Goal: Task Accomplishment & Management: Manage account settings

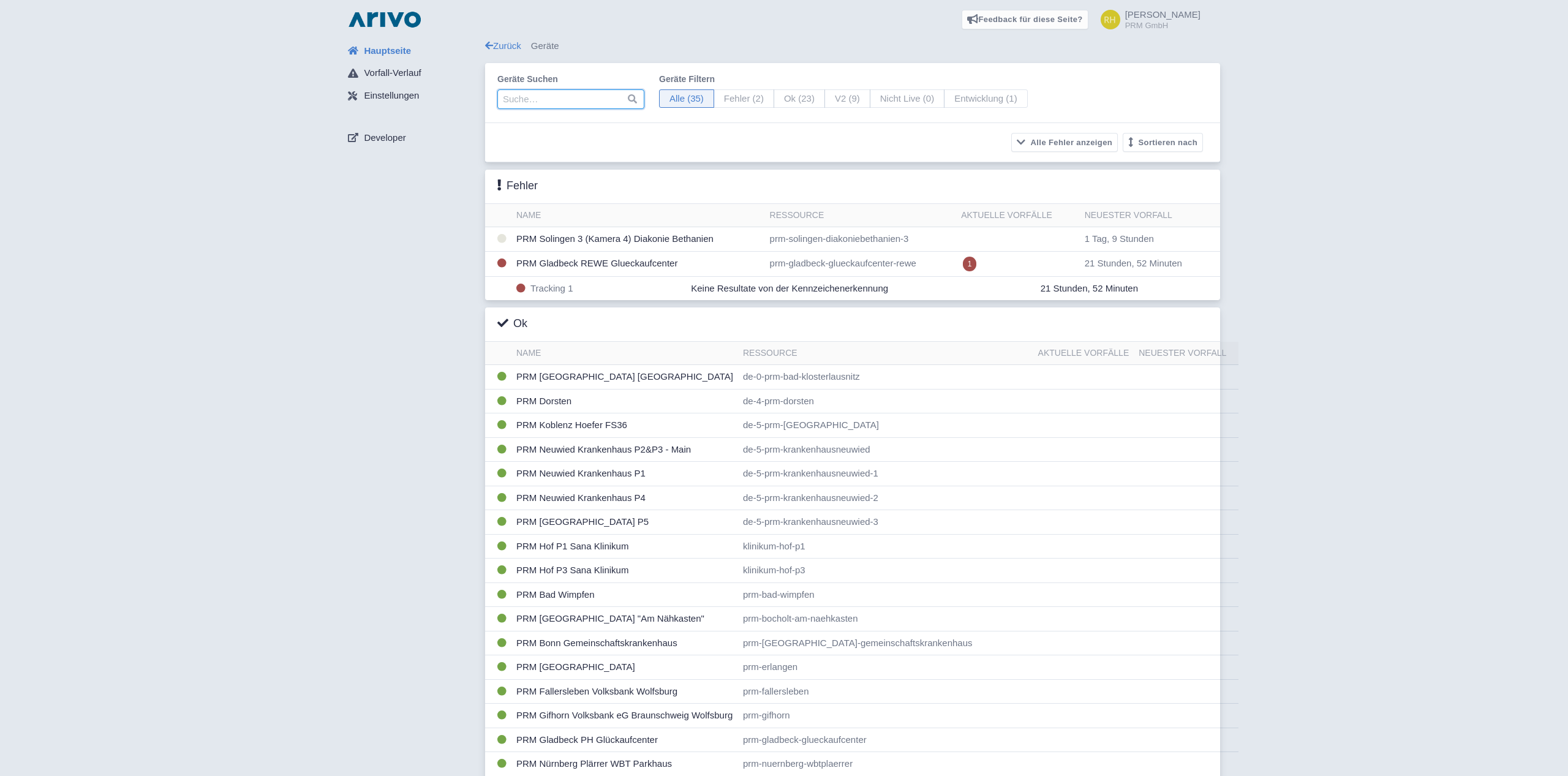
click at [529, 103] on input "search" at bounding box center [570, 99] width 147 height 20
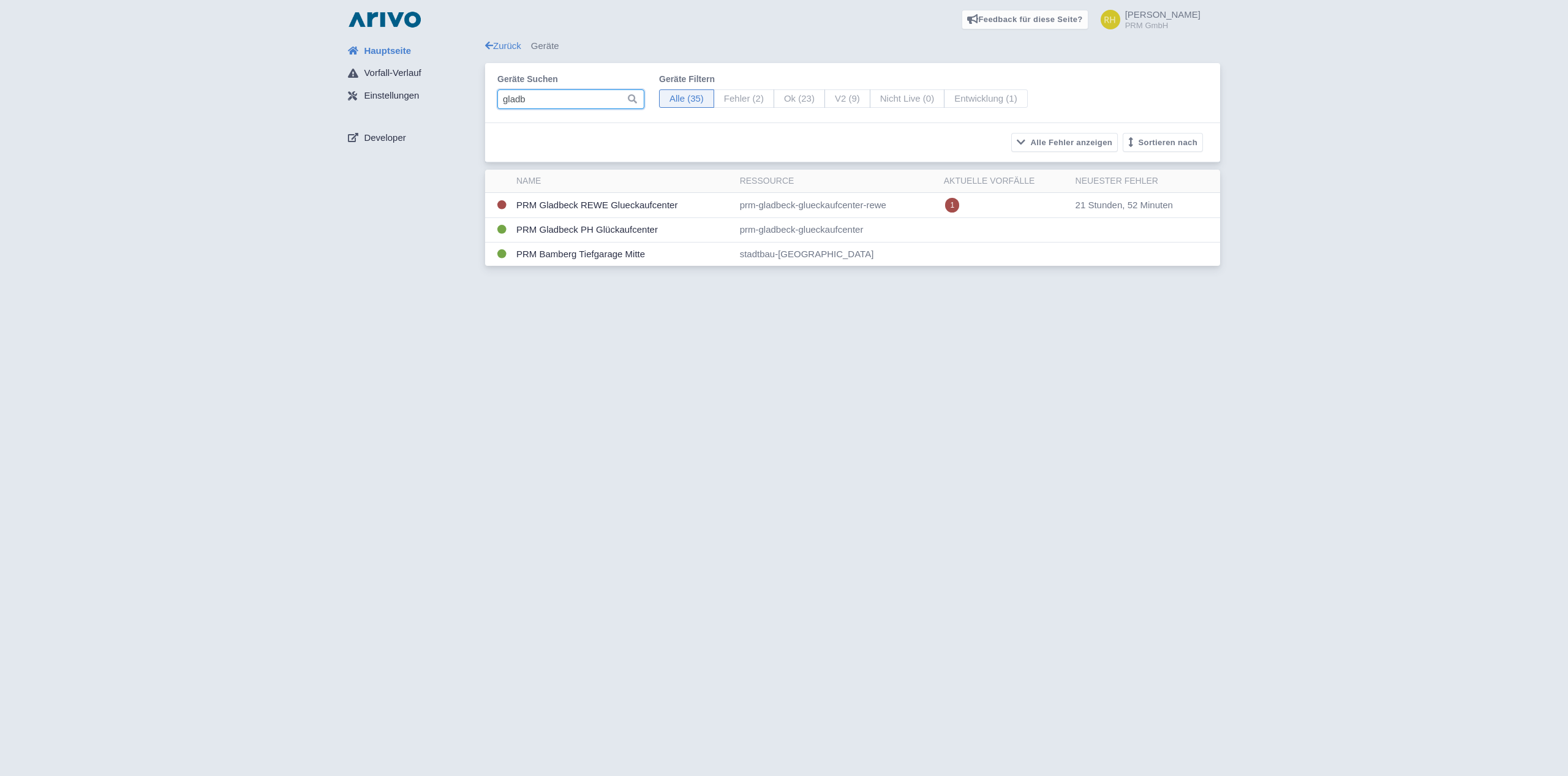
type input "gladb"
click at [554, 102] on input "gladb" at bounding box center [570, 99] width 147 height 20
click at [556, 102] on input "gladb" at bounding box center [570, 99] width 147 height 20
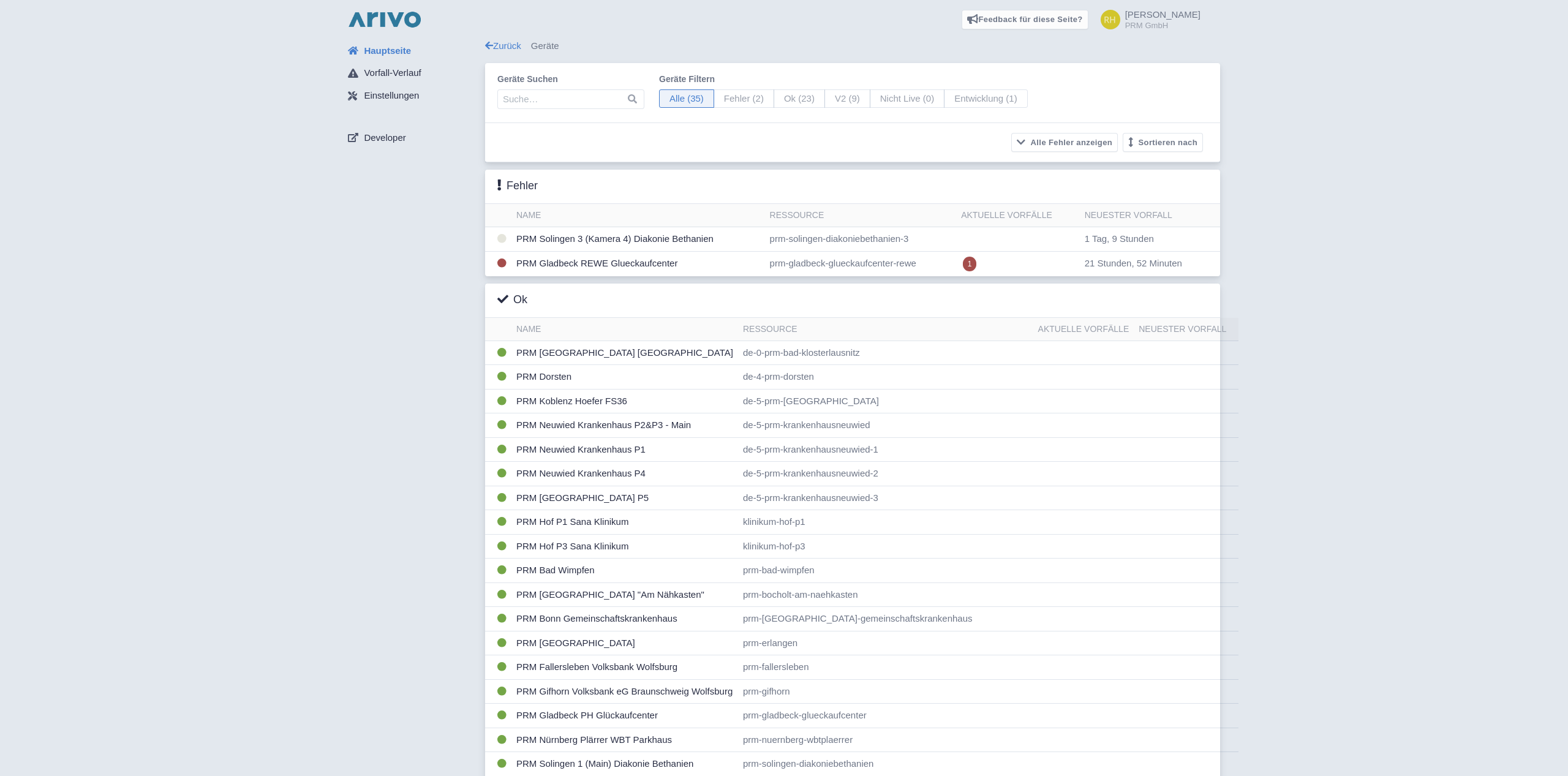
click at [392, 16] on img at bounding box center [385, 19] width 79 height 20
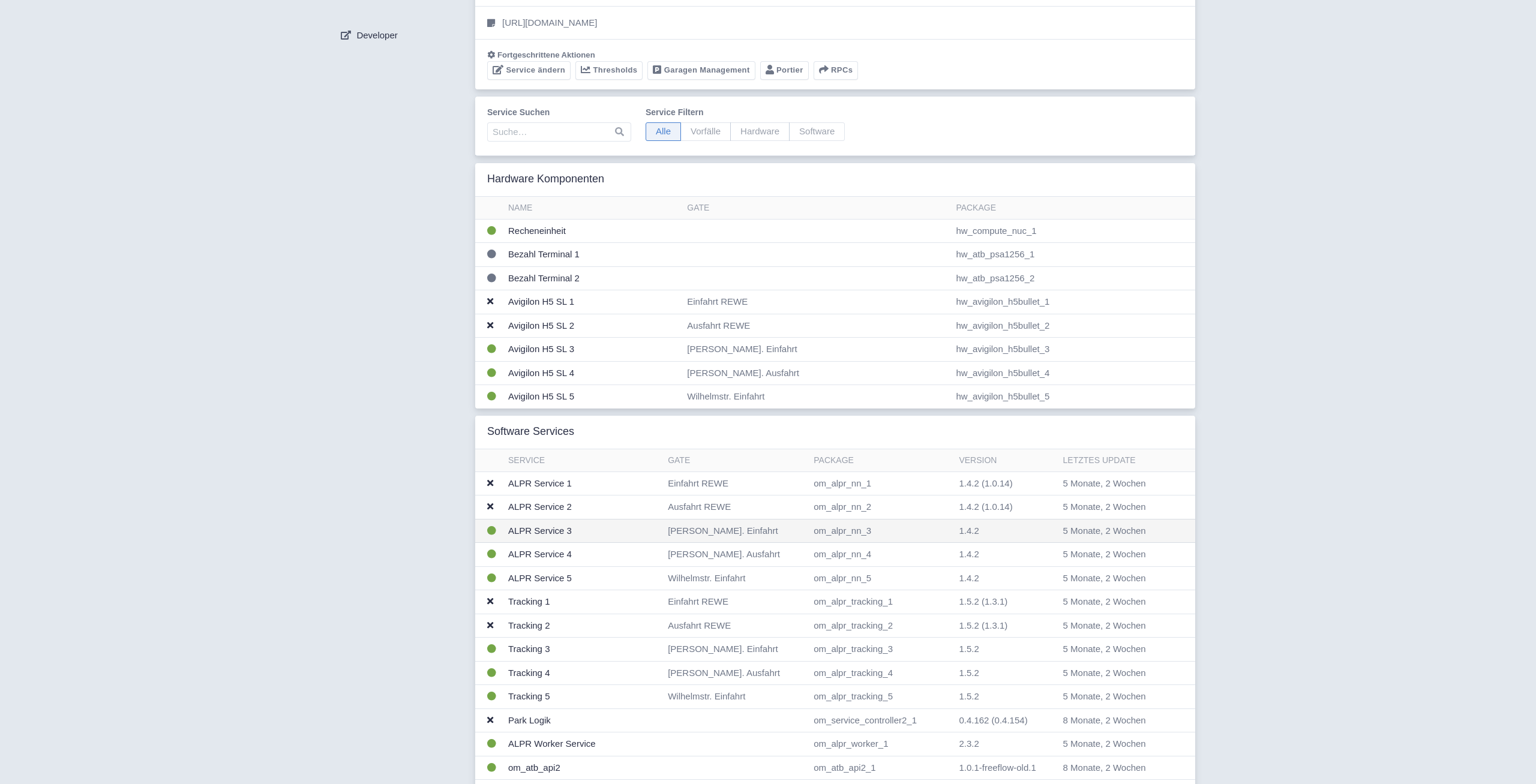
scroll to position [145, 0]
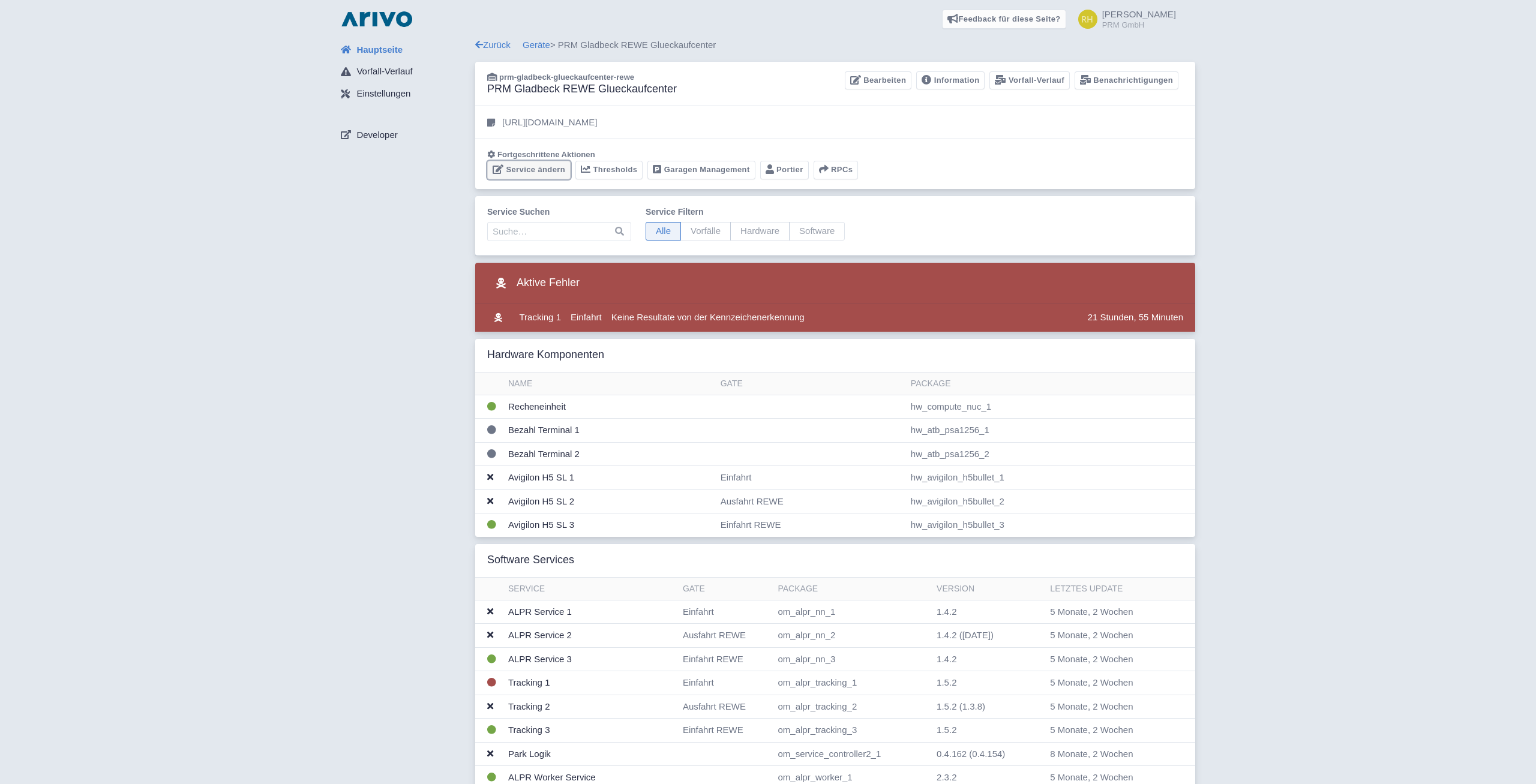
click at [511, 172] on link "Service ändern" at bounding box center [528, 170] width 83 height 19
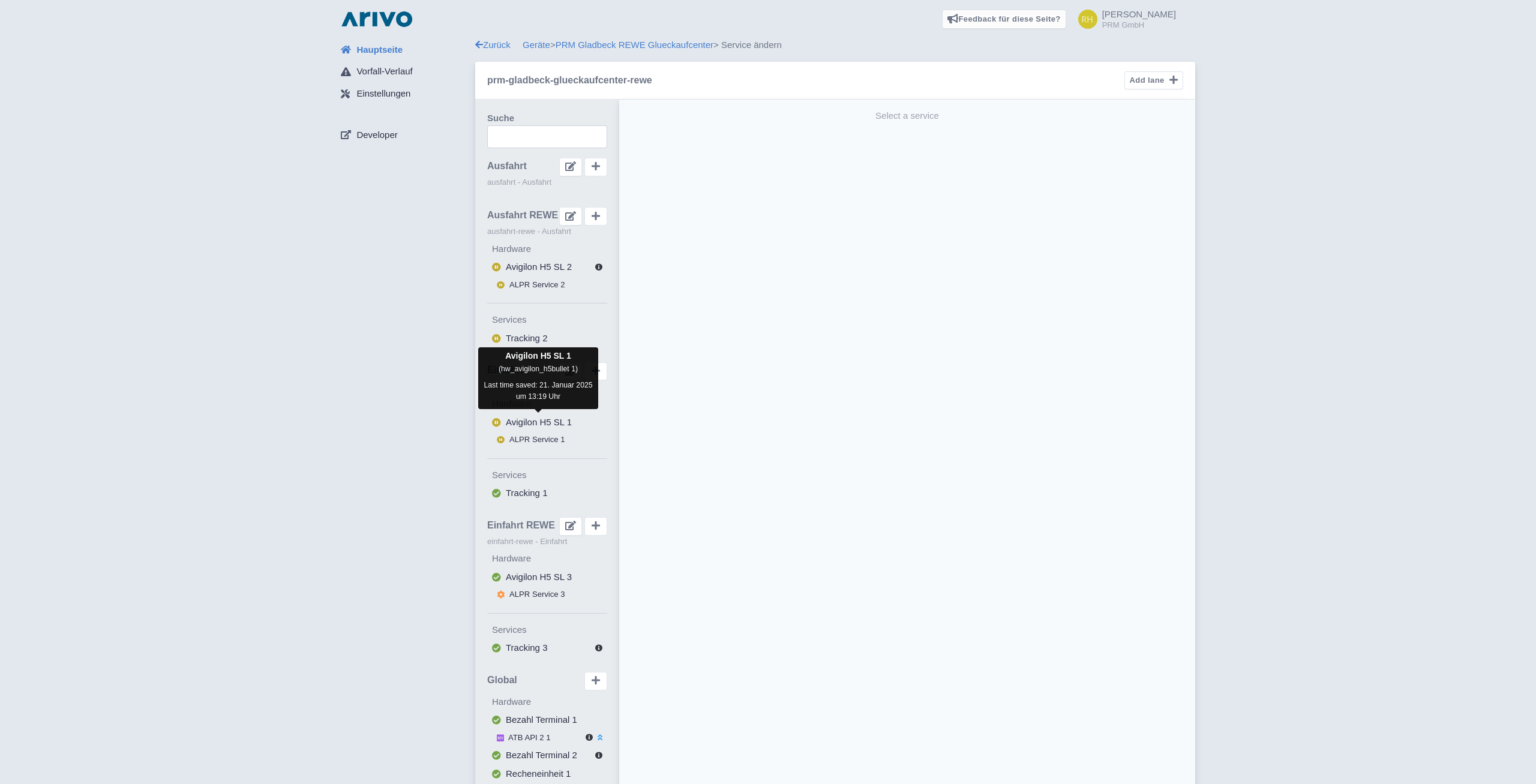
click at [533, 421] on span "Avigilon H5 SL 1" at bounding box center [539, 422] width 66 height 10
select select "e962bda6-bbec-4940-8ae1-189dfd326b83"
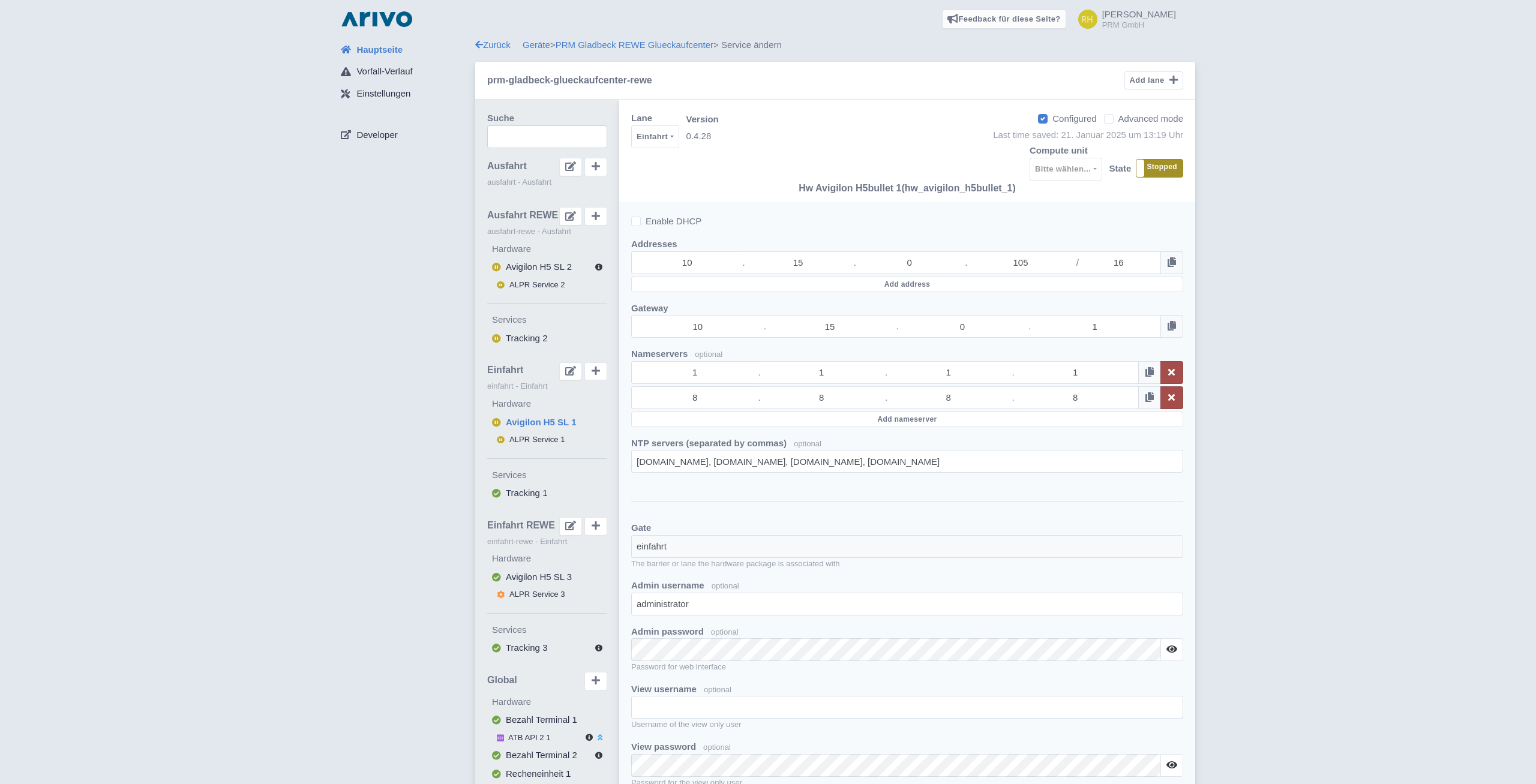
click at [1163, 168] on label "Stopped" at bounding box center [1159, 168] width 47 height 18
click at [526, 439] on span "ALPR Service 1" at bounding box center [538, 439] width 56 height 9
select select
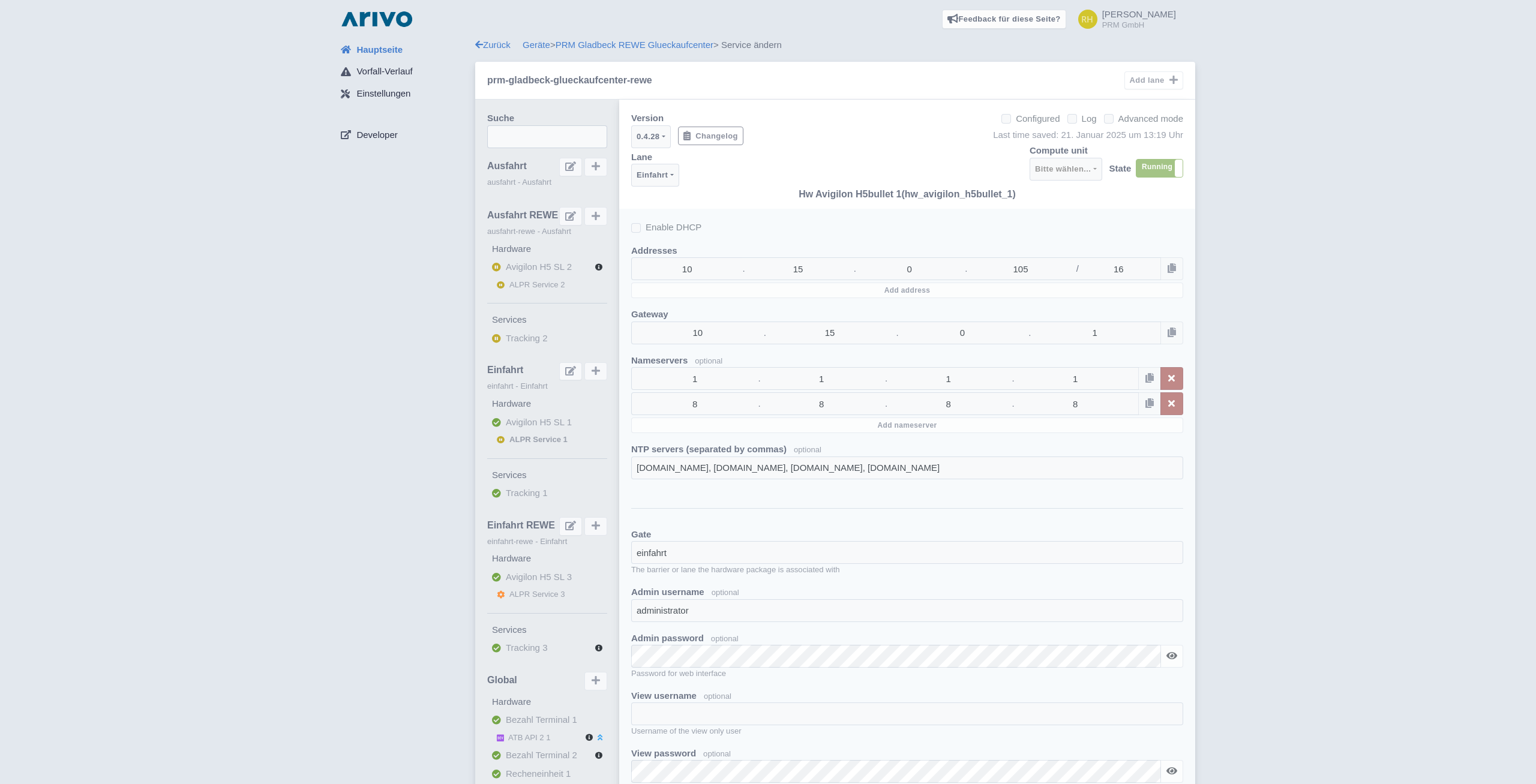
select select "0d706d47-3f42-447f-9a3a-d643ba3fa3ea"
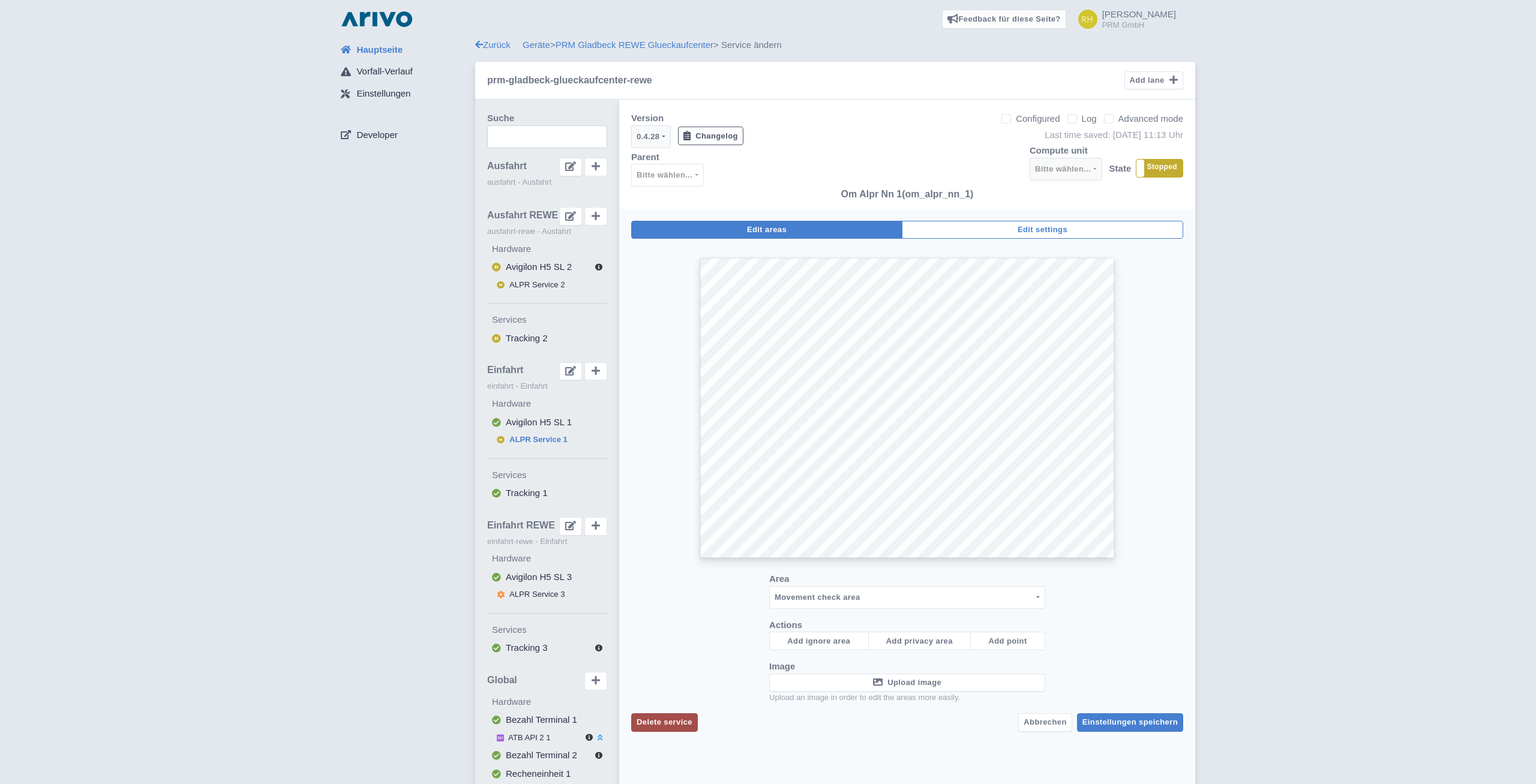
checkbox input "false"
select select
select select "3e4f05f2-75bf-4524-9a83-f293ada140c9"
click at [1158, 174] on label "Stopped" at bounding box center [1159, 168] width 47 height 18
click at [534, 417] on span "Avigilon H5 SL 1" at bounding box center [539, 422] width 66 height 10
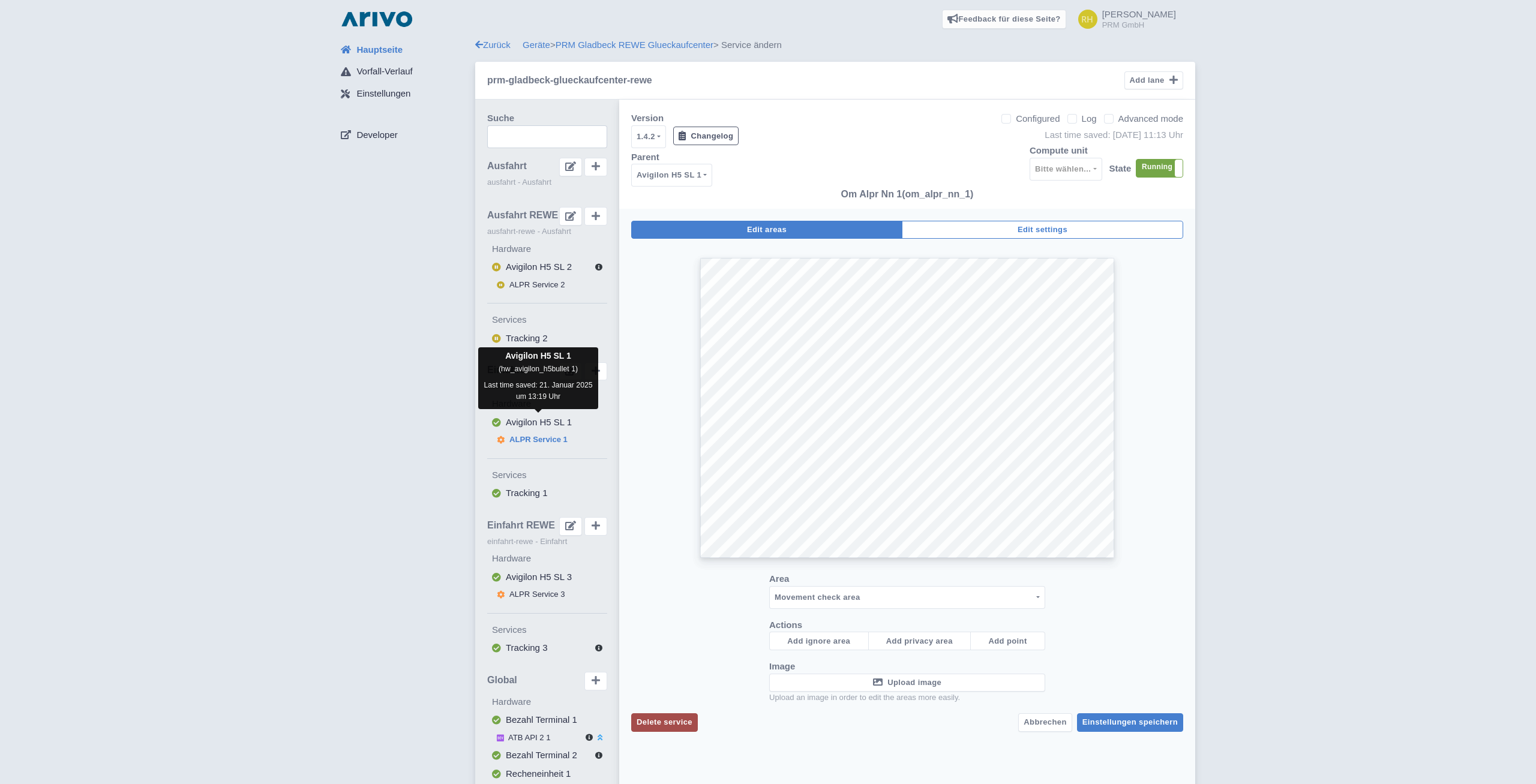
select select
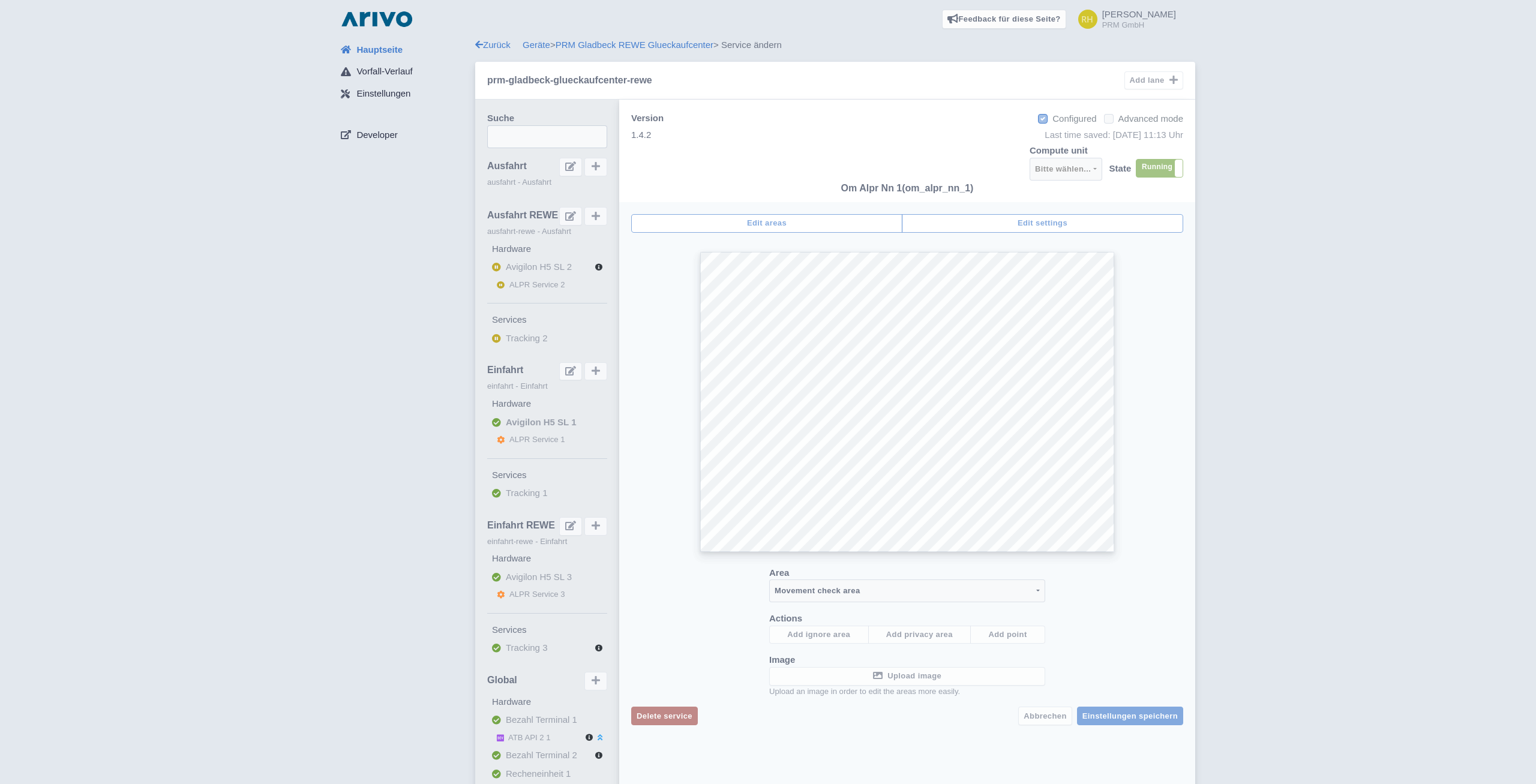
checkbox input "true"
select select
select select "e962bda6-bbec-4940-8ae1-189dfd326b83"
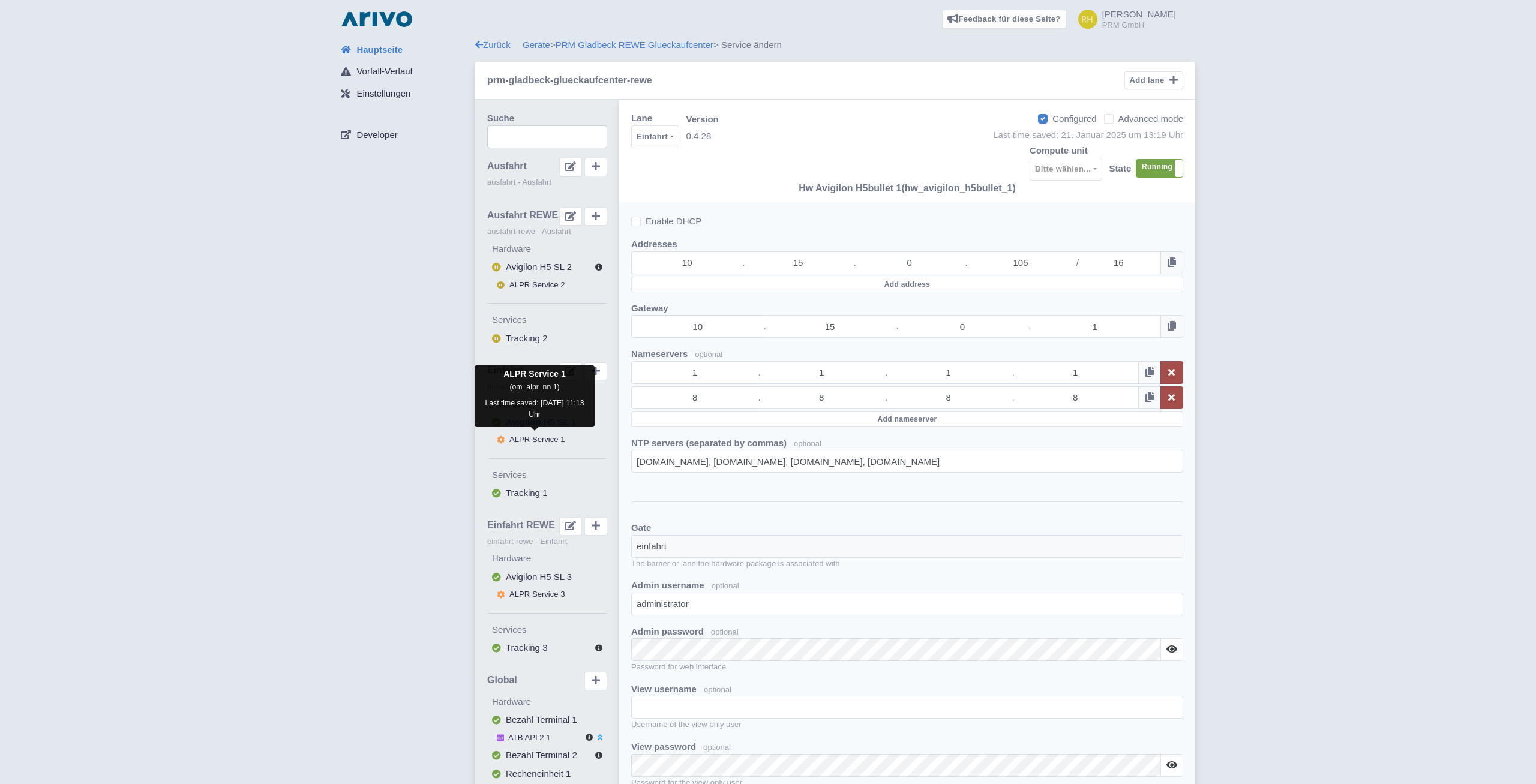
click at [537, 439] on span "ALPR Service 1" at bounding box center [538, 439] width 56 height 9
checkbox input "false"
select select
select select "0d706d47-3f42-447f-9a3a-d643ba3fa3ea"
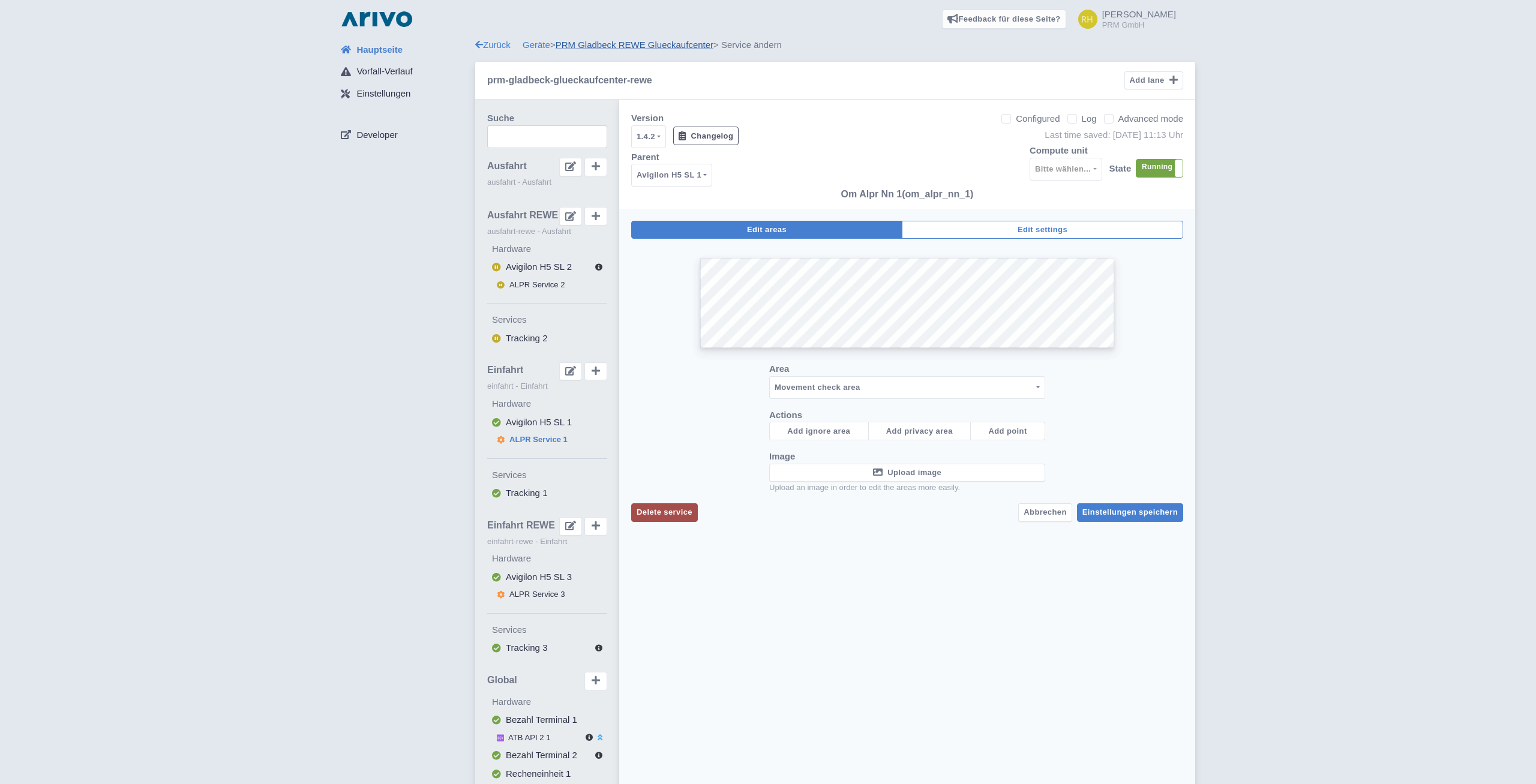
click at [586, 44] on link "PRM Gladbeck REWE Glueckaufcenter" at bounding box center [634, 45] width 157 height 10
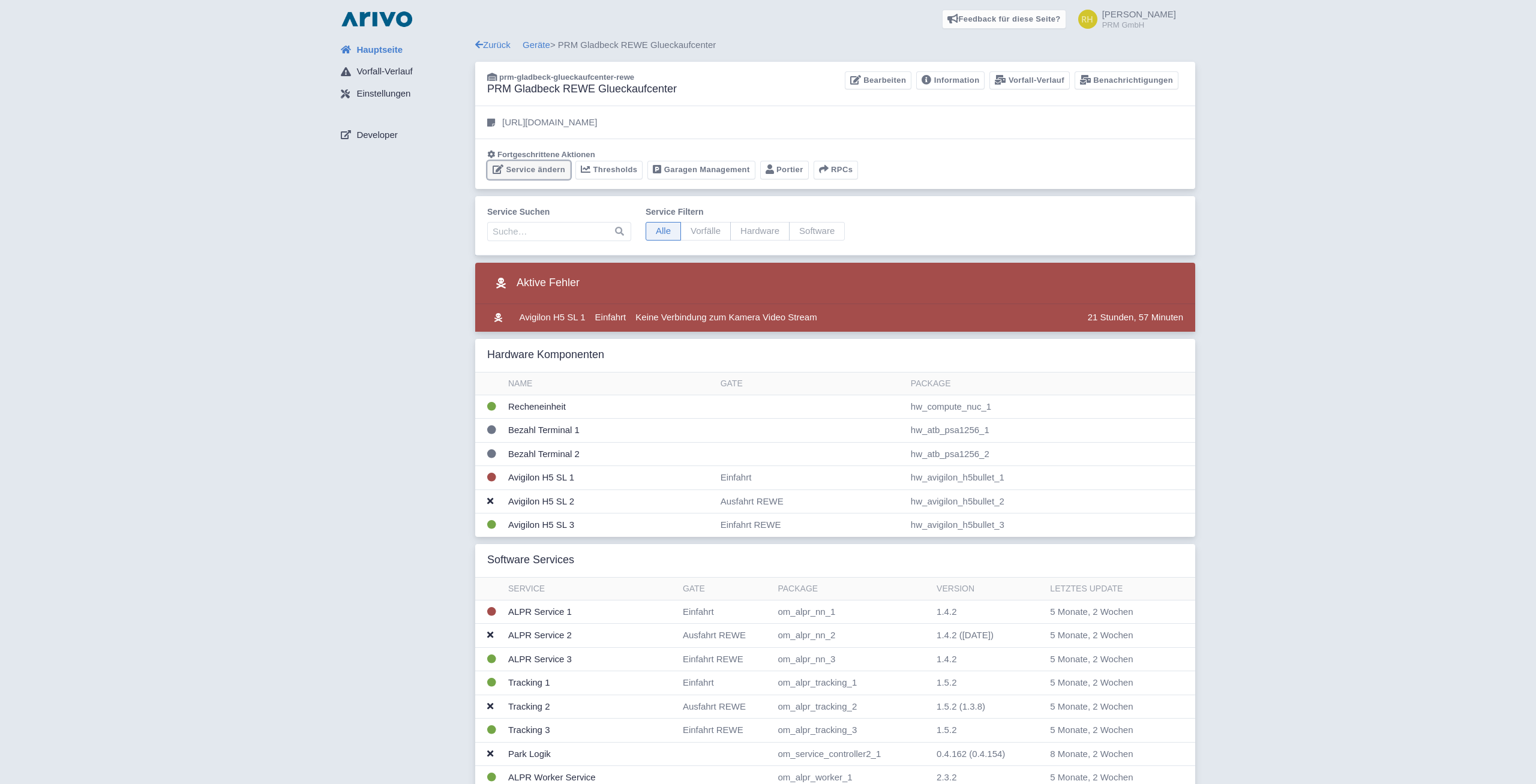
click at [525, 171] on link "Service ändern" at bounding box center [528, 170] width 83 height 19
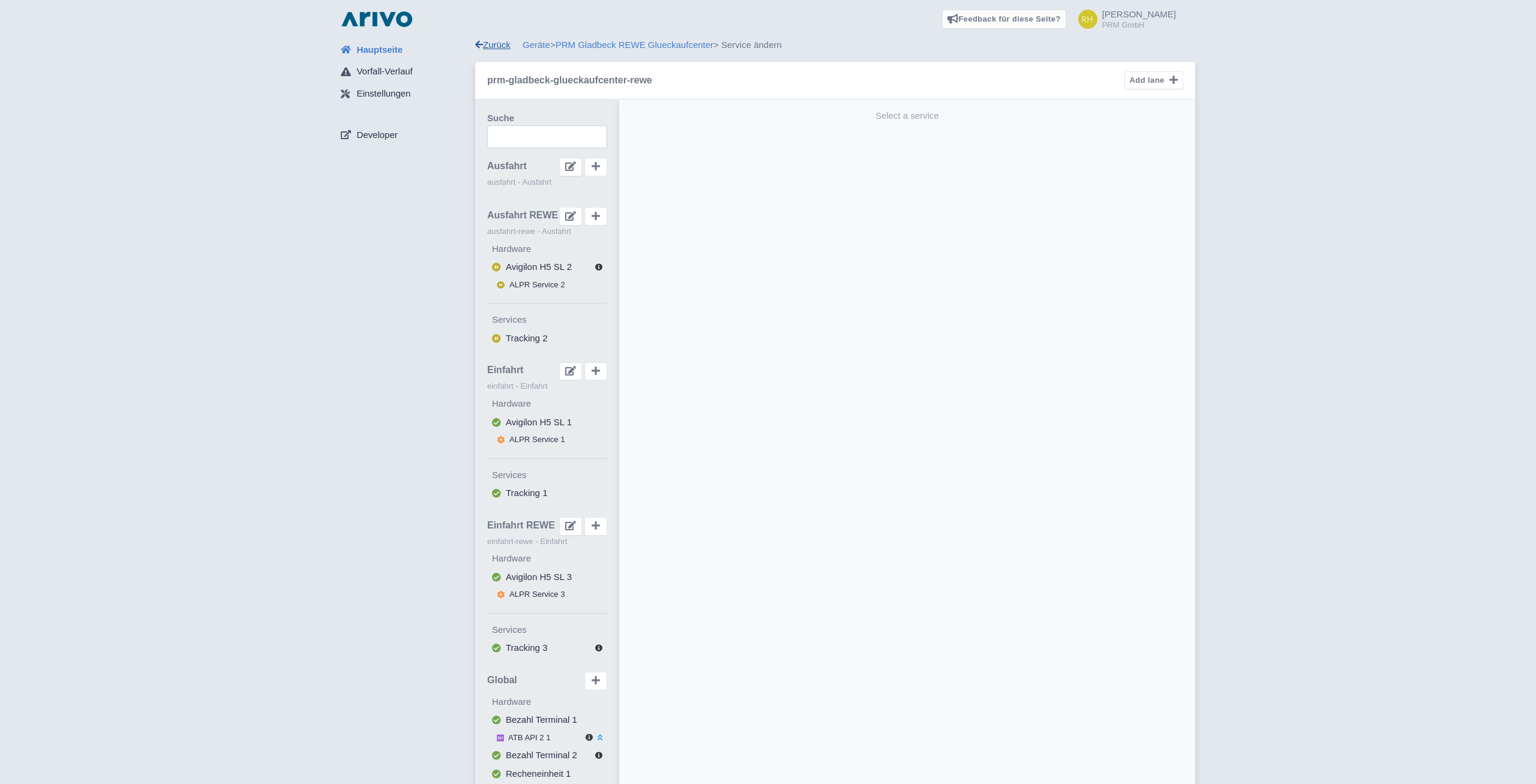
click at [506, 46] on link "Zurück" at bounding box center [493, 45] width 36 height 10
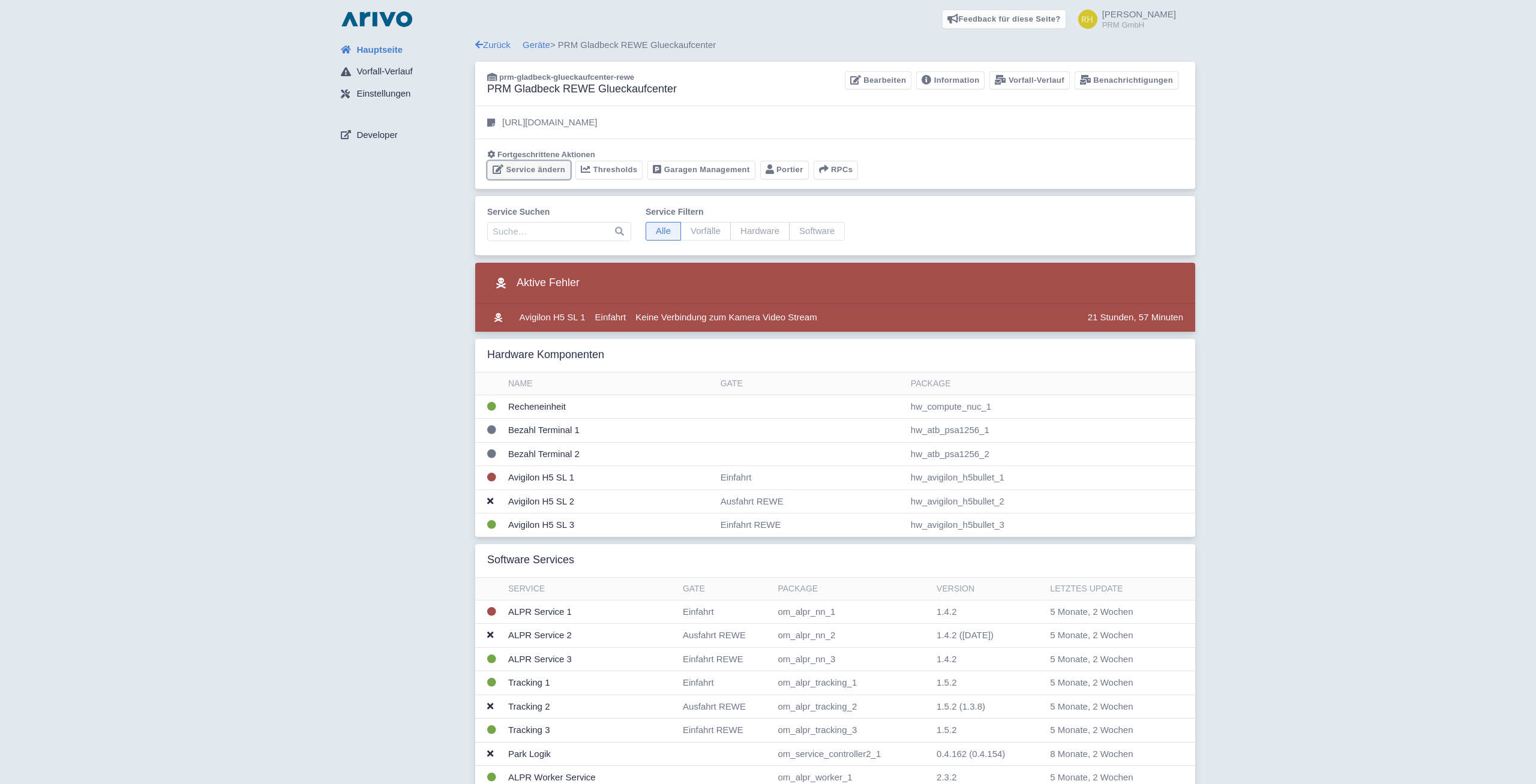
click at [517, 168] on link "Service ändern" at bounding box center [528, 170] width 83 height 19
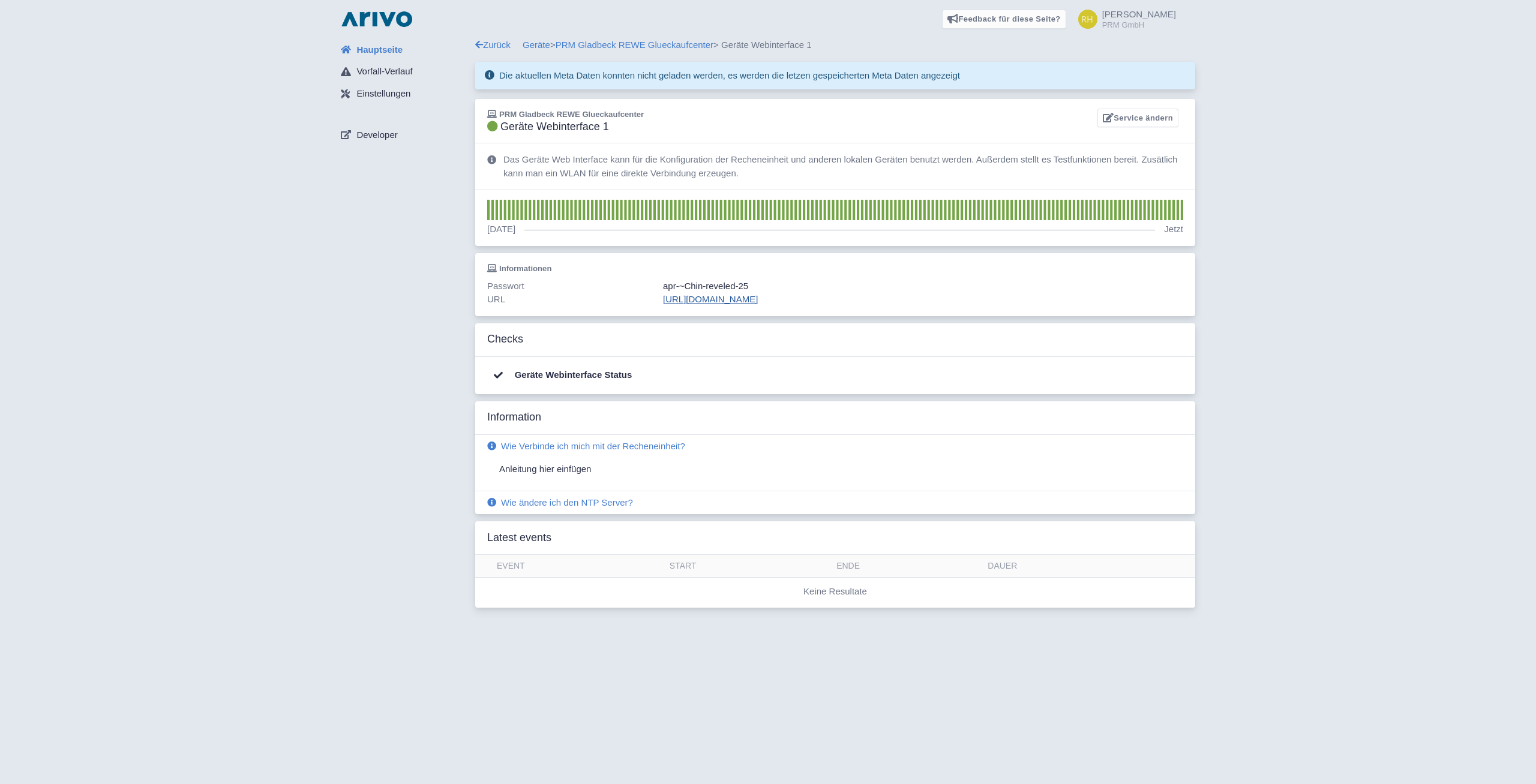
click at [687, 297] on link "https://prm-gladbeck-glueckaufcenter-rewe.arivo.fun" at bounding box center [710, 299] width 95 height 10
click at [704, 302] on link "https://prm-gladbeck-glueckaufcenter.arivo.fun" at bounding box center [710, 299] width 95 height 10
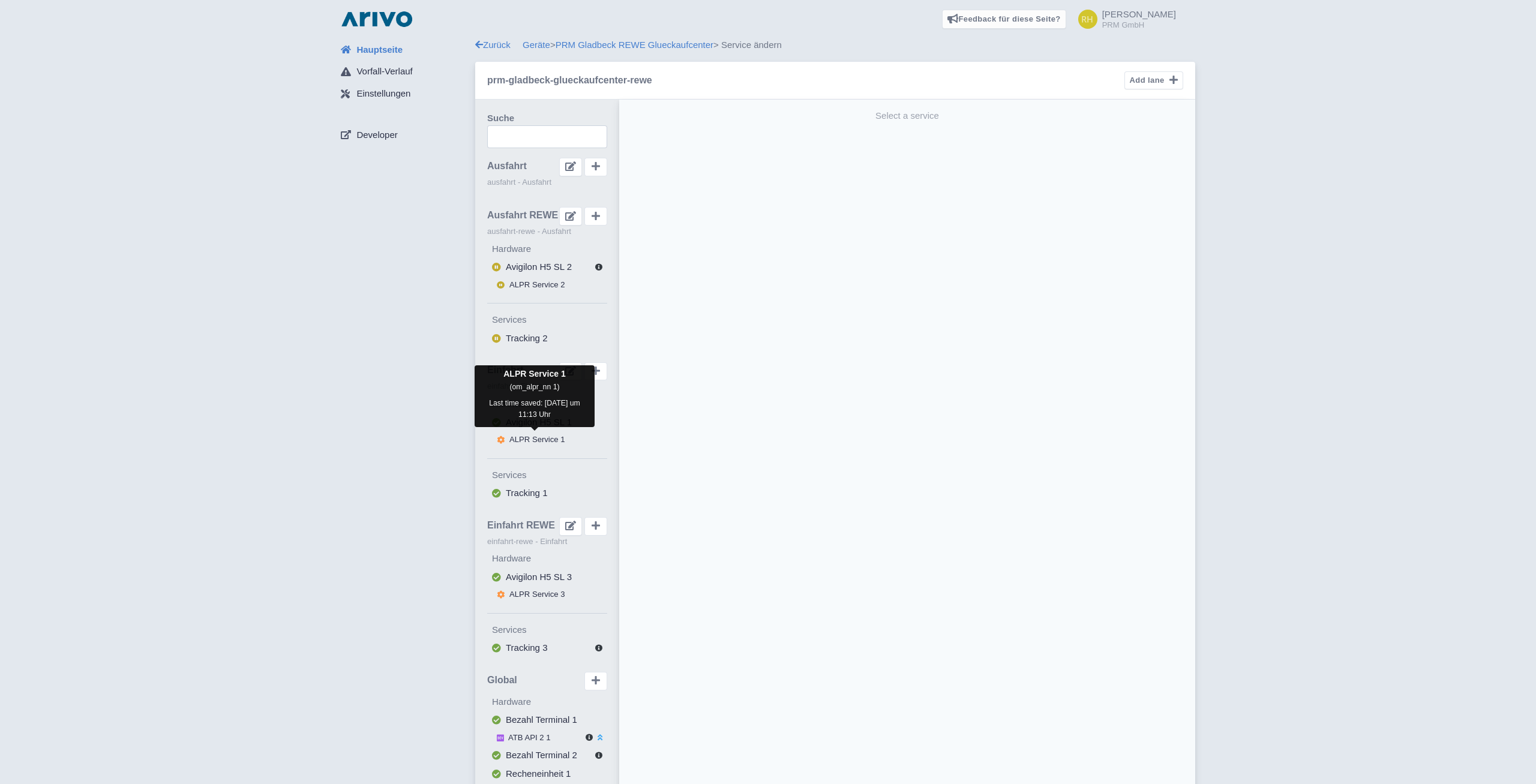
click at [536, 441] on span "ALPR Service 1" at bounding box center [538, 439] width 56 height 9
select select "0d706d47-3f42-447f-9a3a-d643ba3fa3ea"
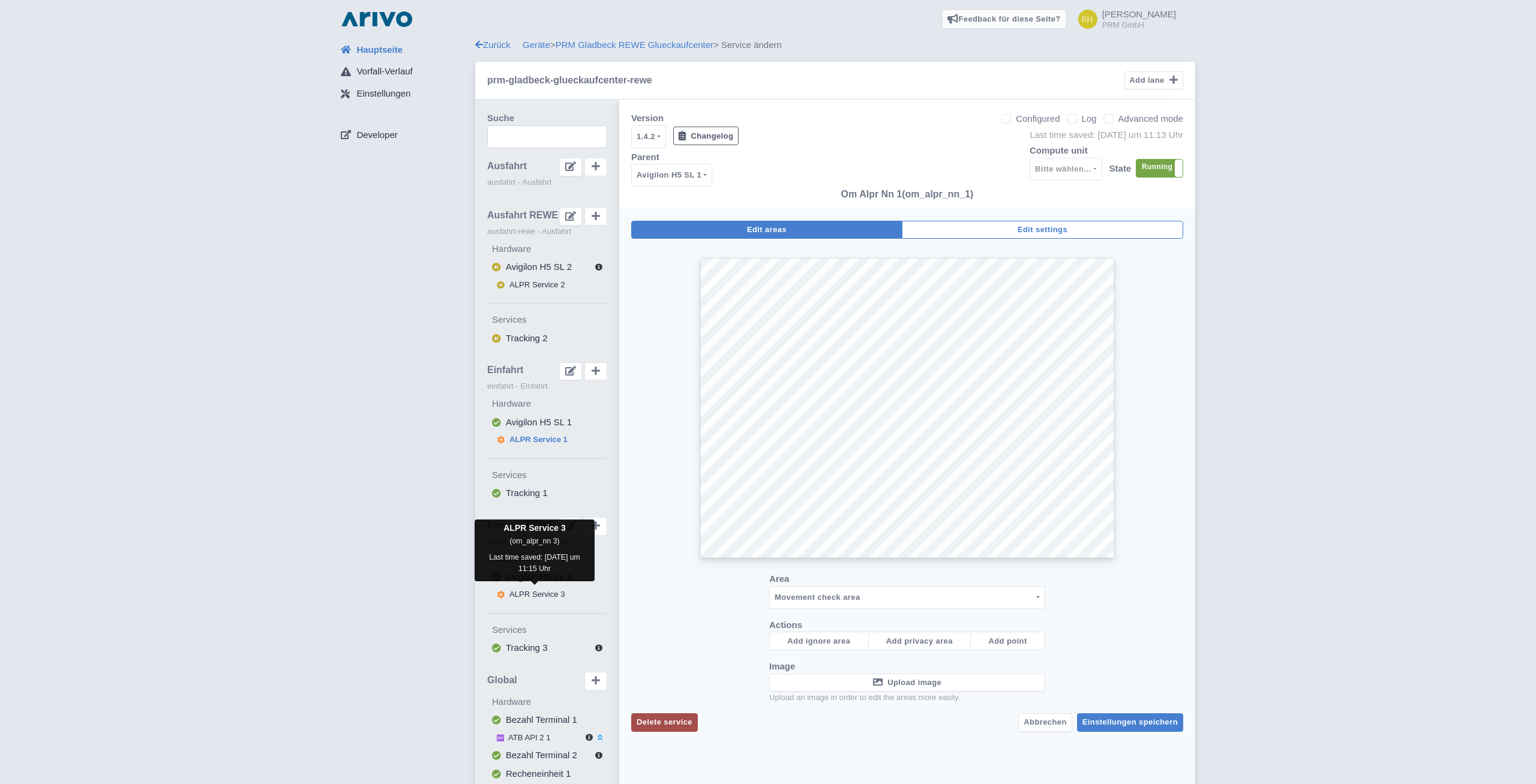
click at [517, 594] on span "ALPR Service 3" at bounding box center [538, 594] width 56 height 9
select select
select select "e44c97d3-a1f2-440d-a2c4-fd77d236d6a4"
select select
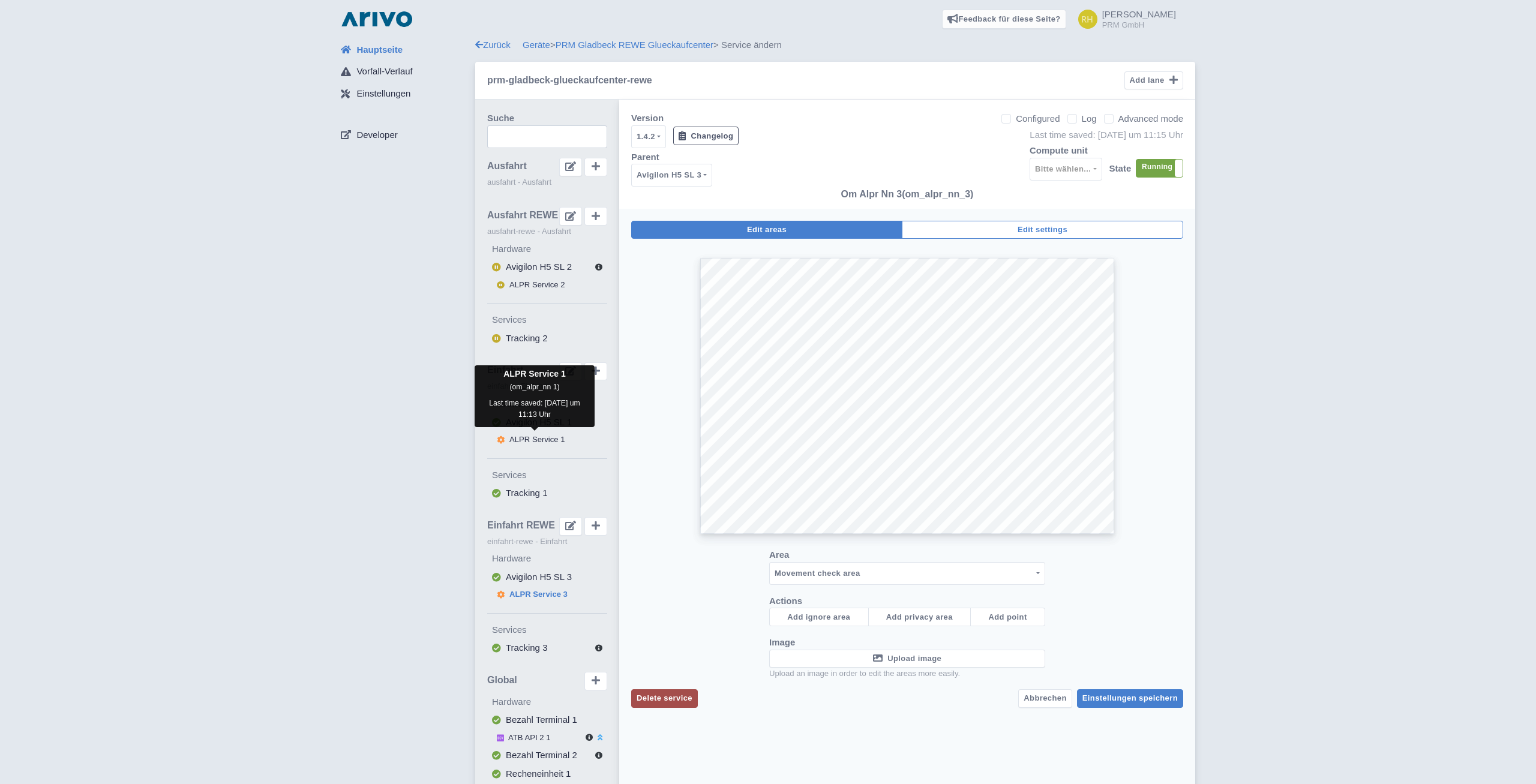
click at [536, 439] on span "ALPR Service 1" at bounding box center [538, 439] width 56 height 9
select select "0d706d47-3f42-447f-9a3a-d643ba3fa3ea"
click at [535, 419] on span "Avigilon H5 SL 1" at bounding box center [539, 422] width 66 height 10
select select
select select "e962bda6-bbec-4940-8ae1-189dfd326b83"
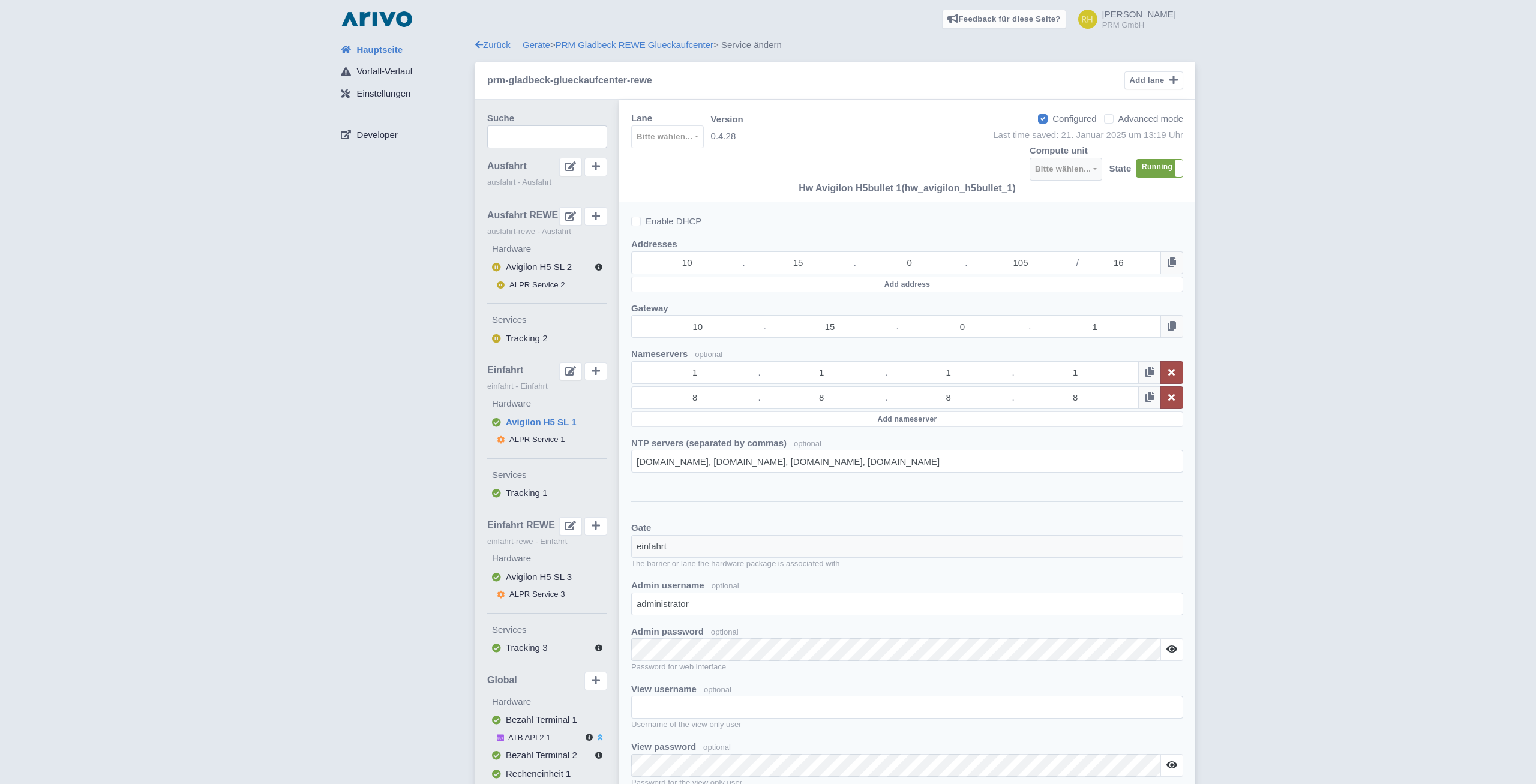
checkbox input "true"
select select
click at [534, 438] on span "ALPR Service 1" at bounding box center [538, 439] width 56 height 9
checkbox input "false"
select select
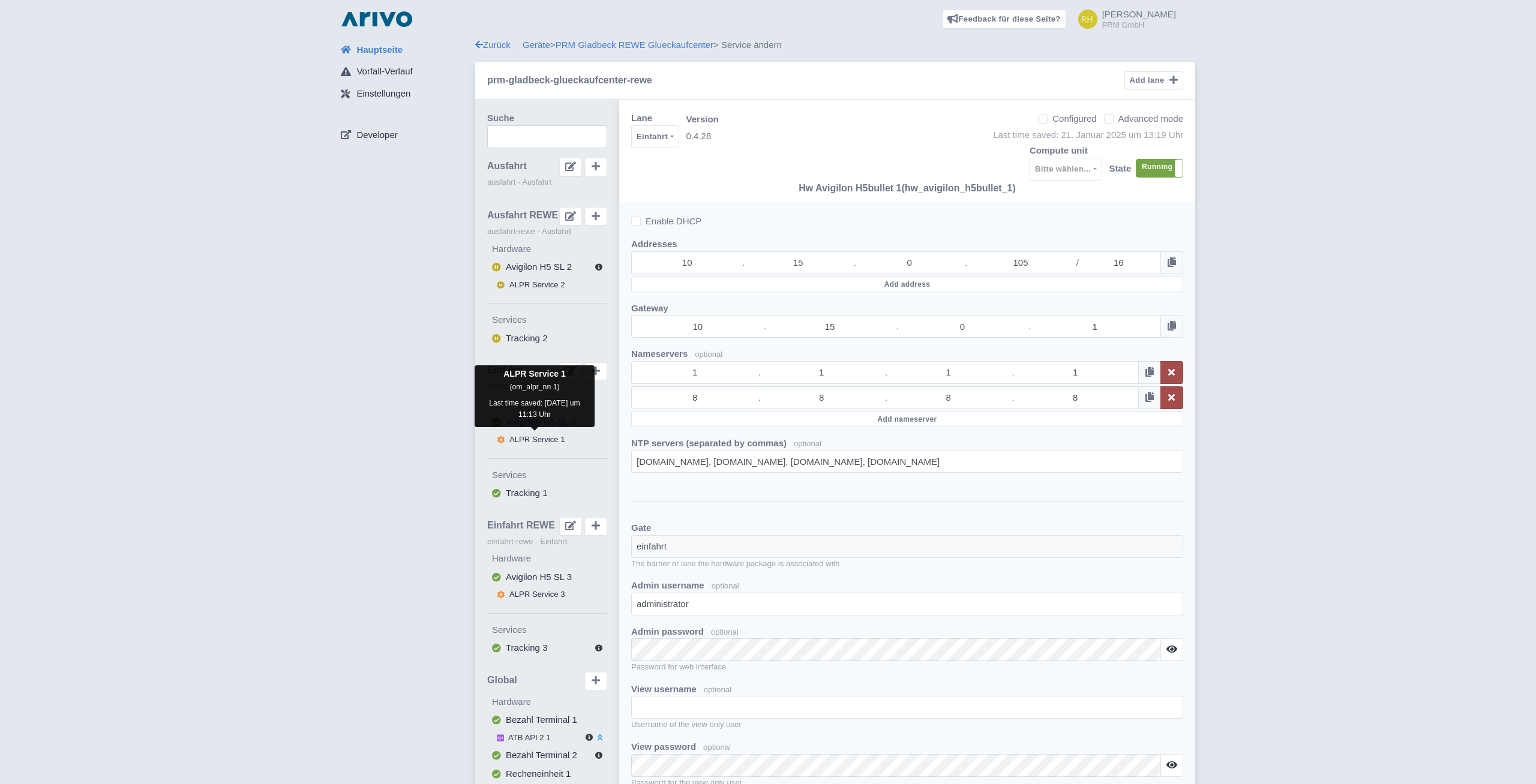
select select "0d706d47-3f42-447f-9a3a-d643ba3fa3ea"
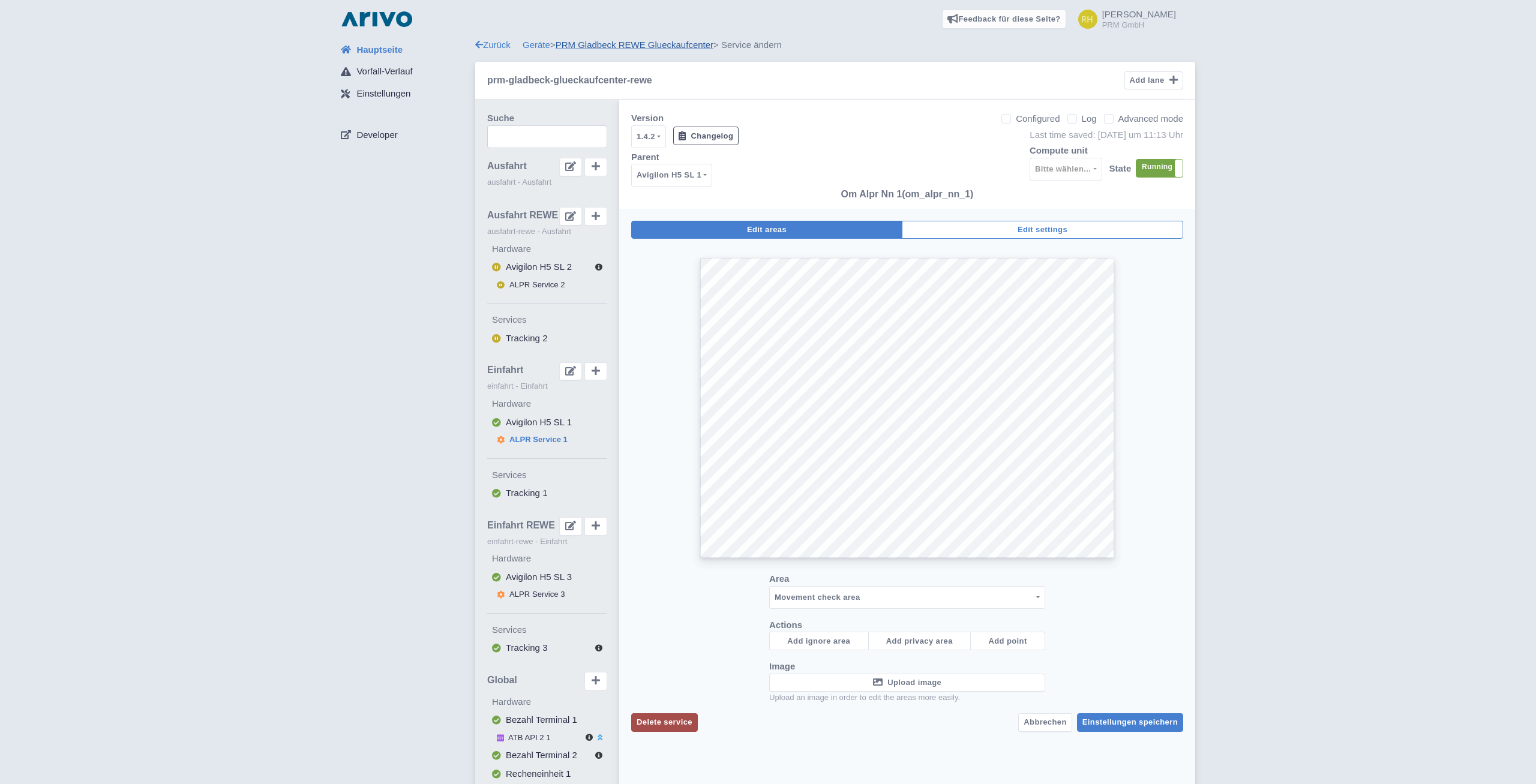
click at [652, 47] on link "PRM Gladbeck REWE Glueckaufcenter" at bounding box center [634, 45] width 157 height 10
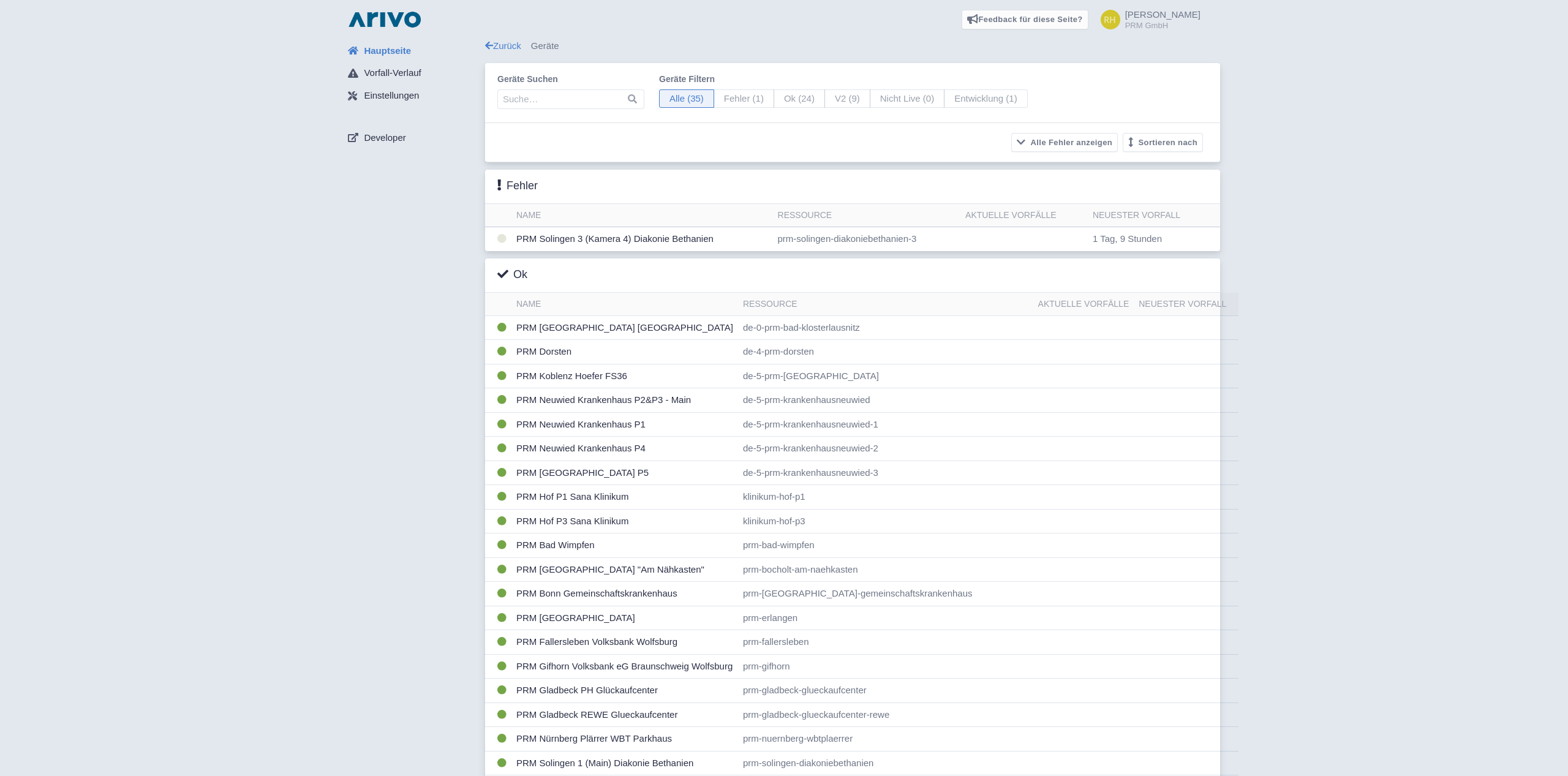
click at [1440, 99] on div "Hauptseite Vorfall-Verlauf Einstellungen Developer Zurück Geräte Geräte suchen …" at bounding box center [783, 612] width 1548 height 1146
